Goal: Task Accomplishment & Management: Manage account settings

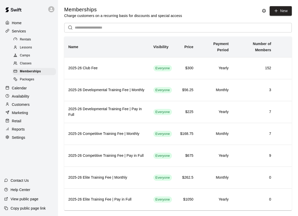
click at [31, 102] on div "Customers" at bounding box center [29, 105] width 50 height 8
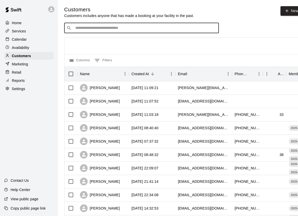
click at [112, 30] on input "Search customers by name or email" at bounding box center [145, 27] width 143 height 5
type input "*"
type input "******"
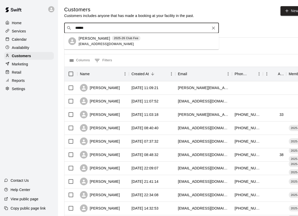
click at [101, 45] on span "[EMAIL_ADDRESS][DOMAIN_NAME]" at bounding box center [106, 44] width 55 height 4
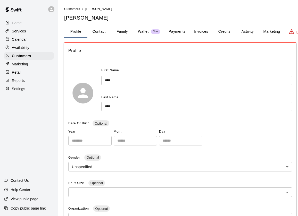
click at [178, 32] on button "Payments" at bounding box center [176, 31] width 25 height 12
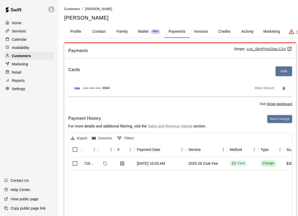
click at [79, 31] on button "Profile" at bounding box center [75, 31] width 23 height 12
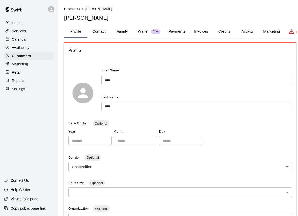
click at [31, 22] on div "Home" at bounding box center [29, 23] width 50 height 8
